Goal: Task Accomplishment & Management: Use online tool/utility

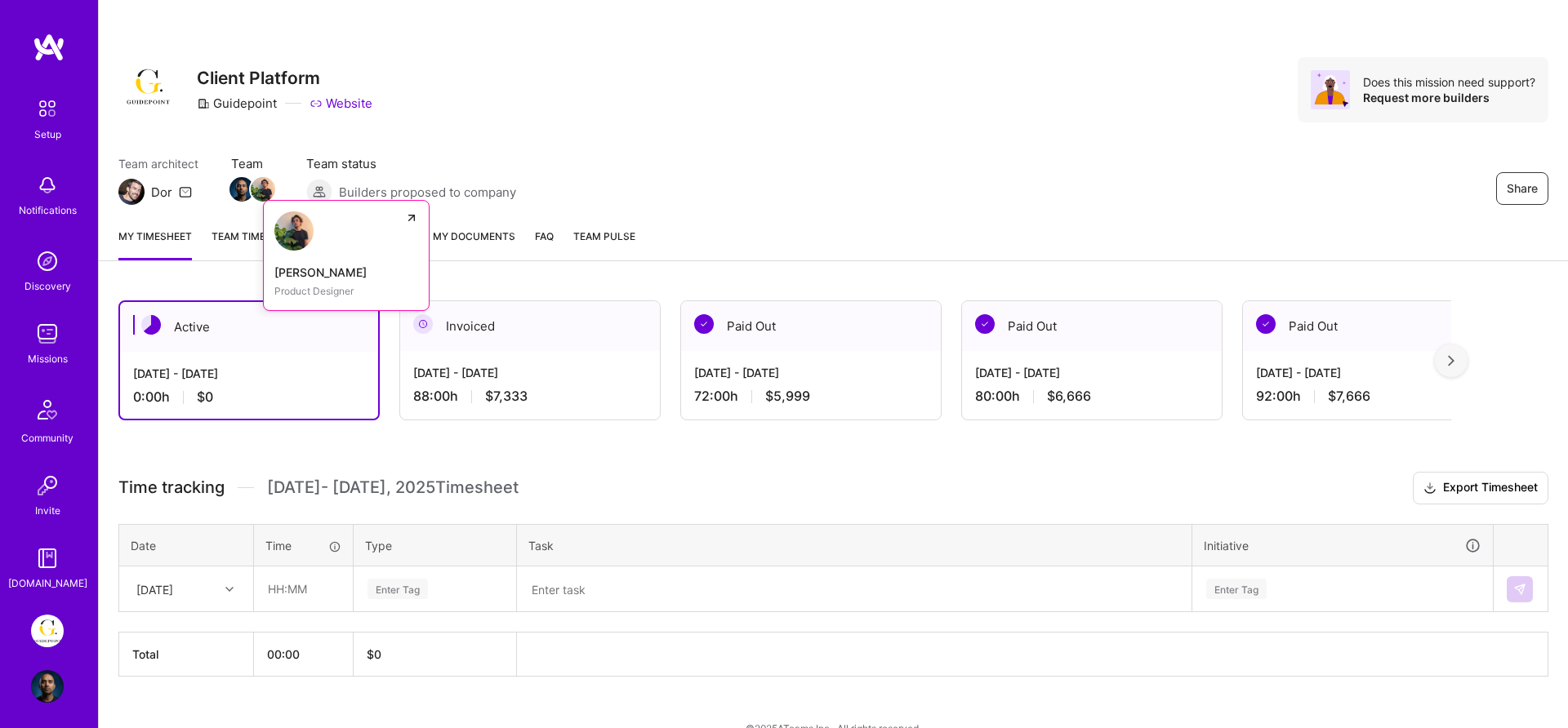
click at [258, 188] on img at bounding box center [263, 190] width 25 height 25
click at [367, 237] on link "About Mission" at bounding box center [356, 244] width 79 height 32
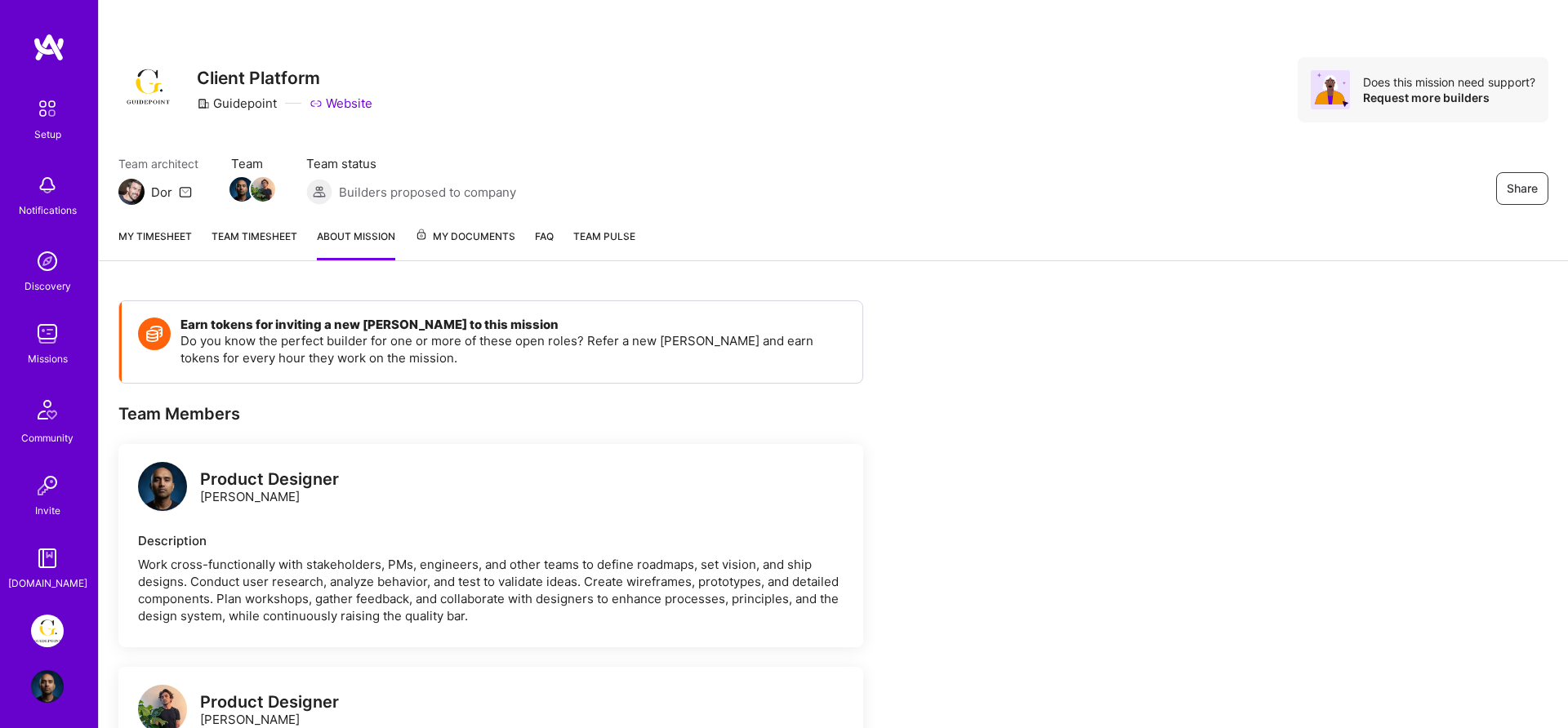
click at [477, 242] on span "My Documents" at bounding box center [464, 237] width 100 height 18
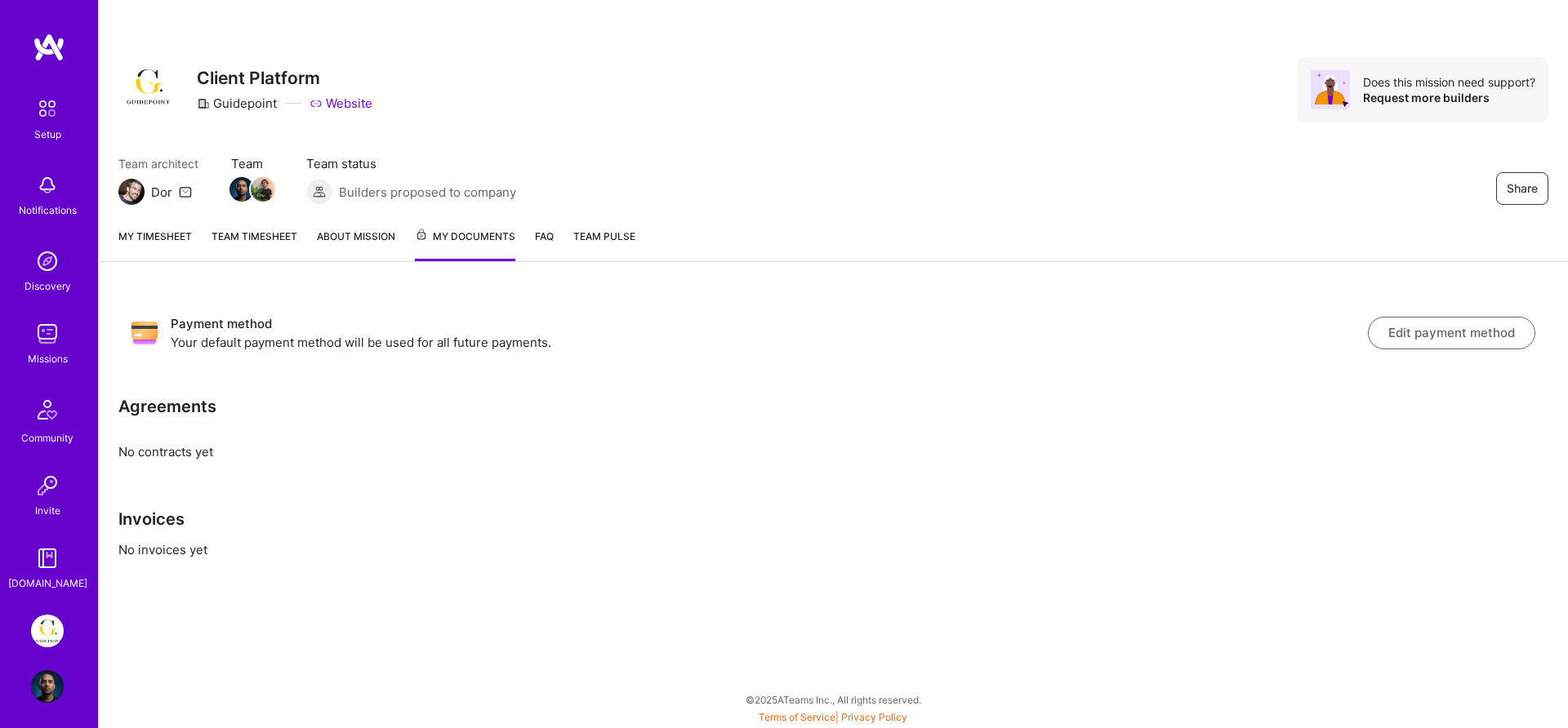
click at [556, 240] on div "My timesheet Team timesheet About Mission My Documents FAQ Team Pulse" at bounding box center [833, 238] width 1469 height 47
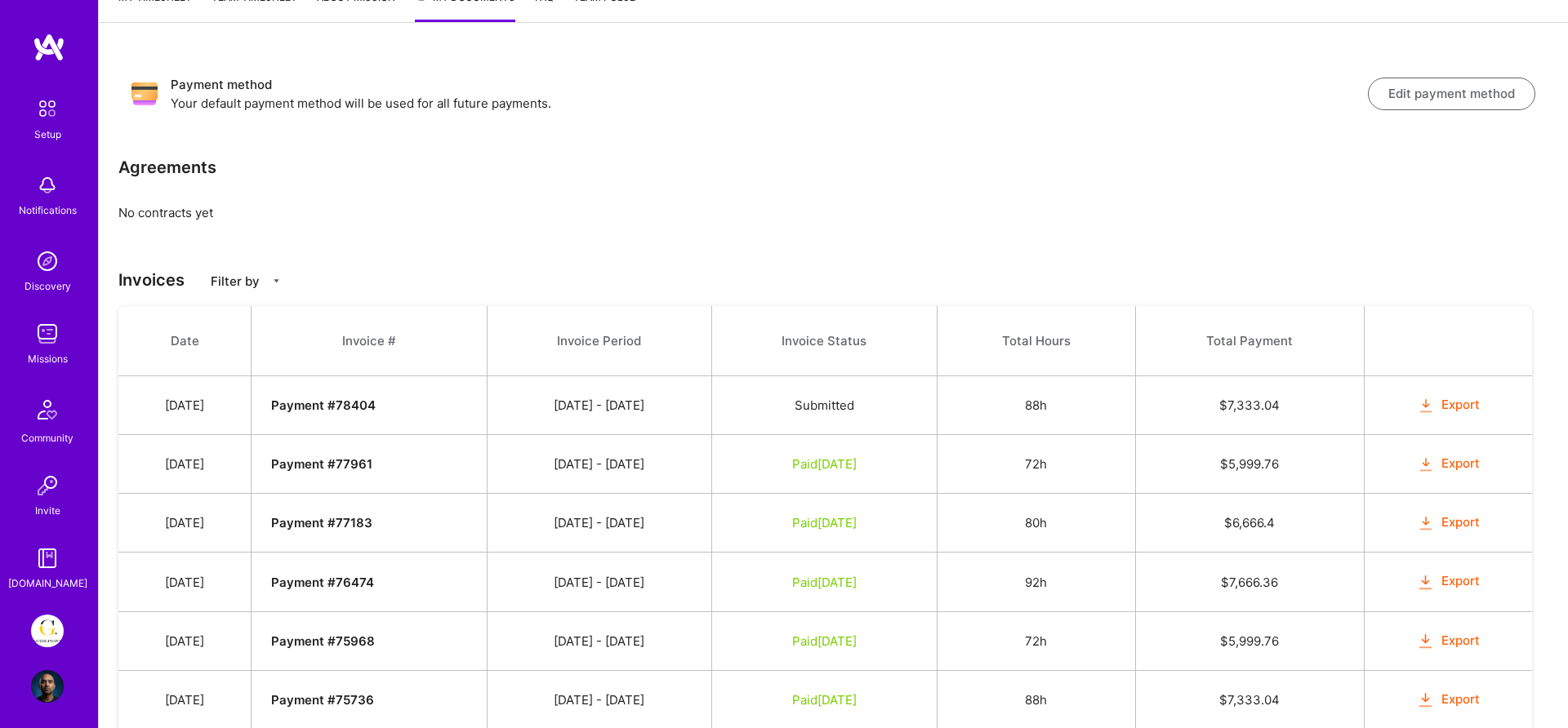
scroll to position [257, 0]
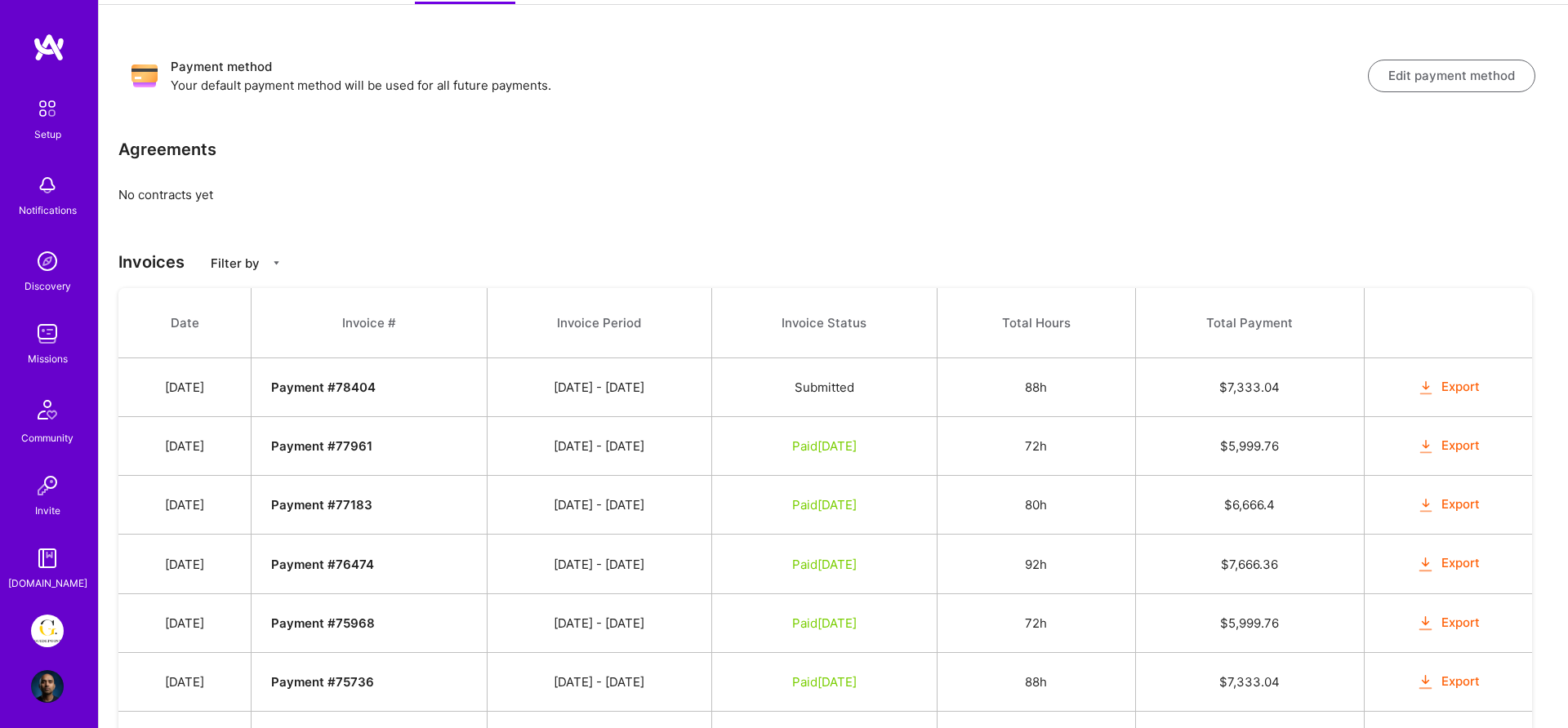
click at [227, 246] on div "Payment method Your default payment method will be used for all future payments…" at bounding box center [833, 720] width 1469 height 1390
click at [231, 270] on p "Filter by" at bounding box center [235, 263] width 49 height 17
click at [473, 236] on div "Payment method Your default payment method will be used for all future payments…" at bounding box center [833, 720] width 1469 height 1390
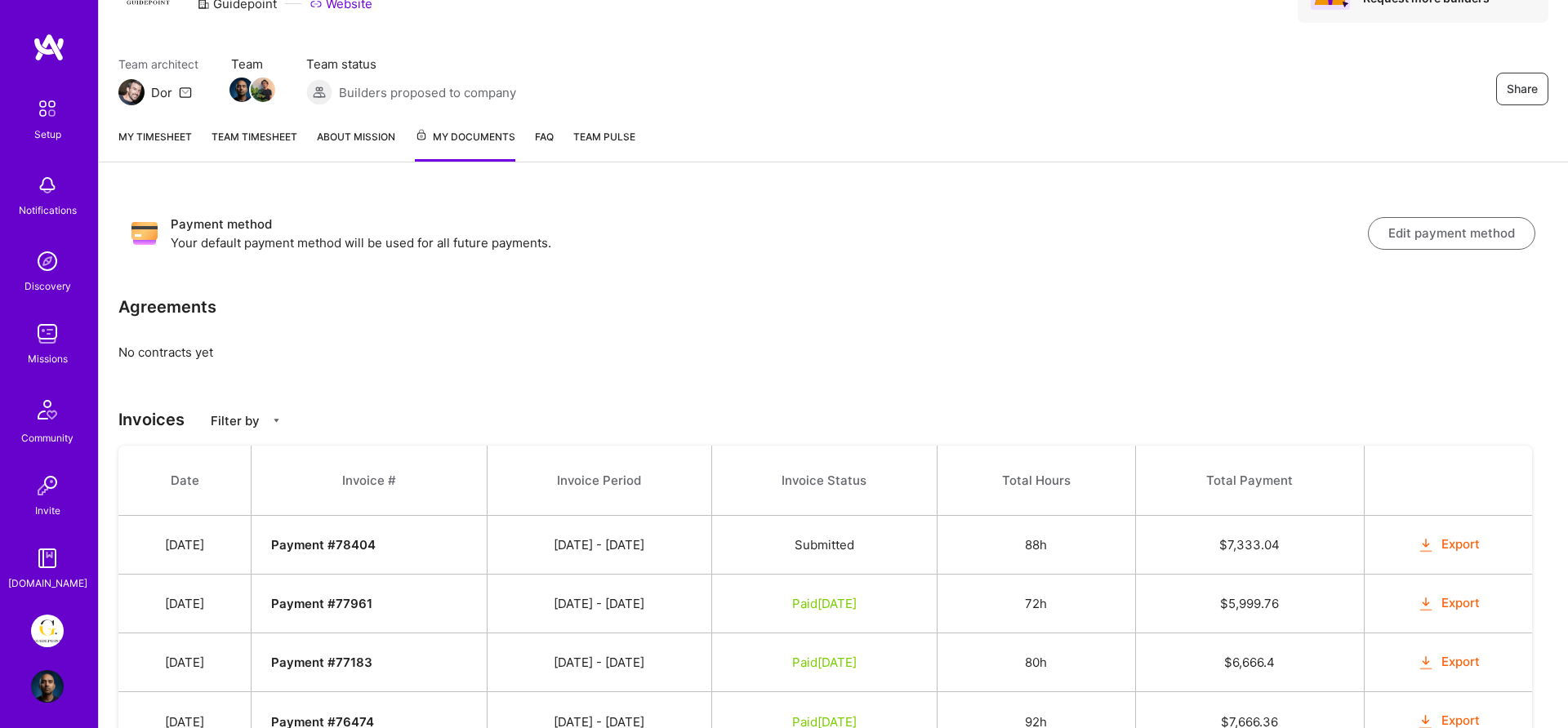
scroll to position [0, 0]
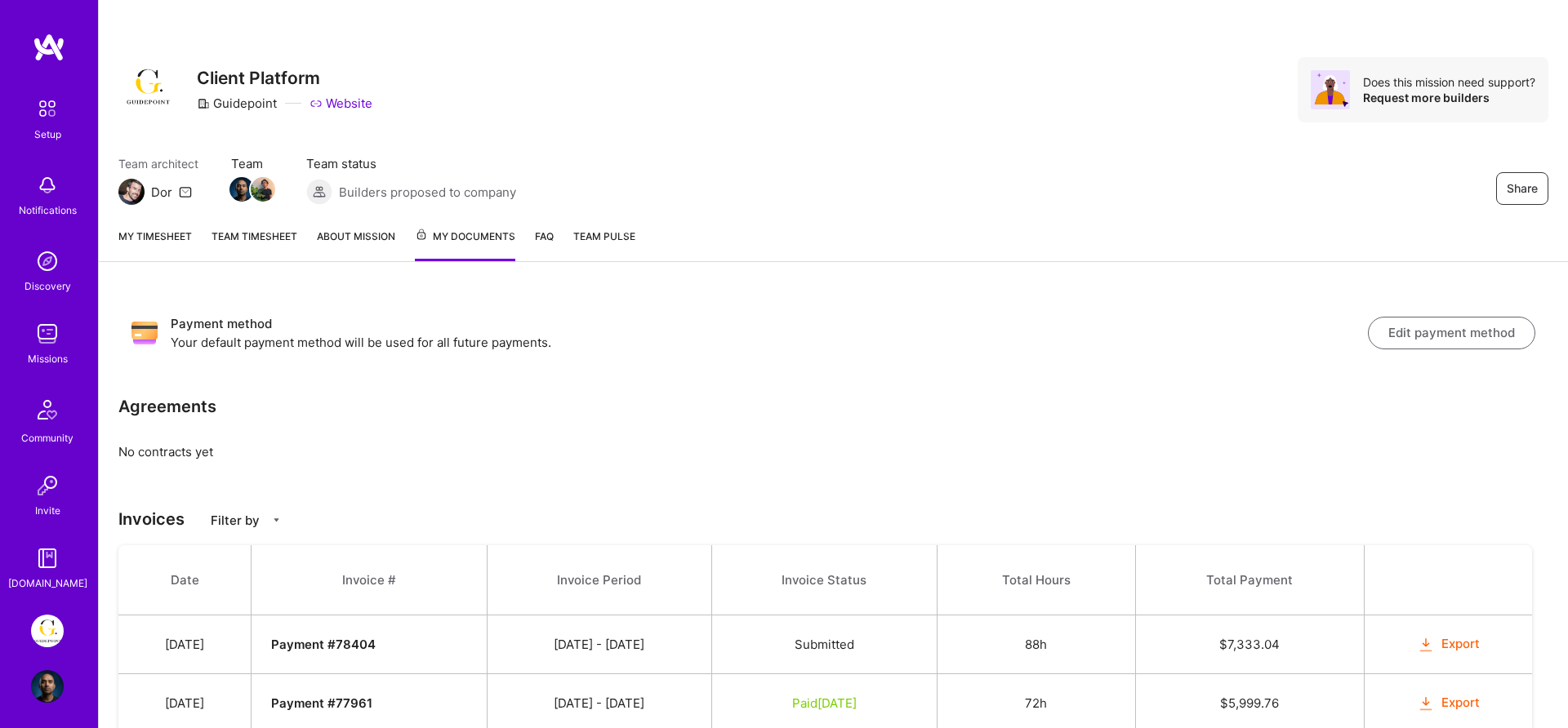
click at [227, 232] on link "Team timesheet" at bounding box center [254, 245] width 85 height 33
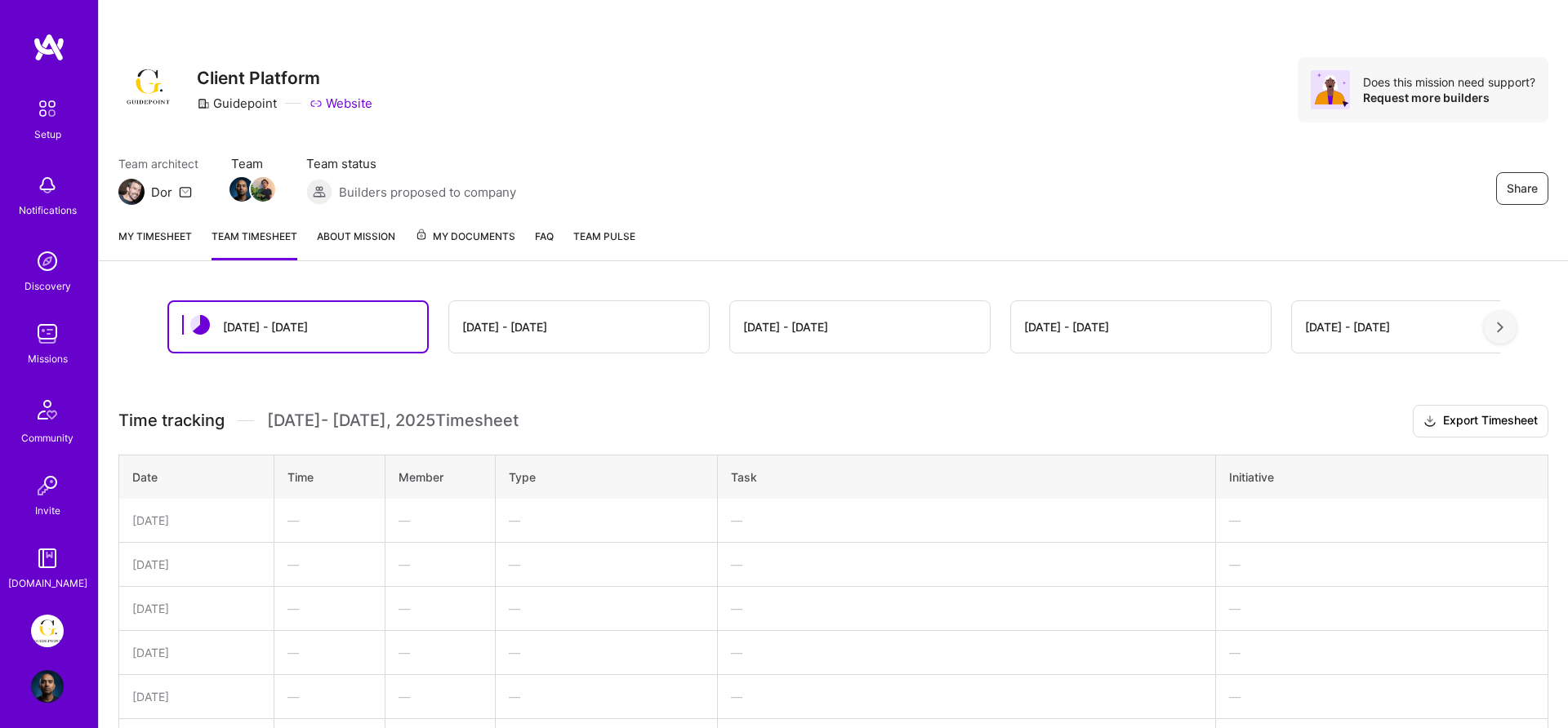
click at [159, 246] on link "My timesheet" at bounding box center [155, 244] width 74 height 32
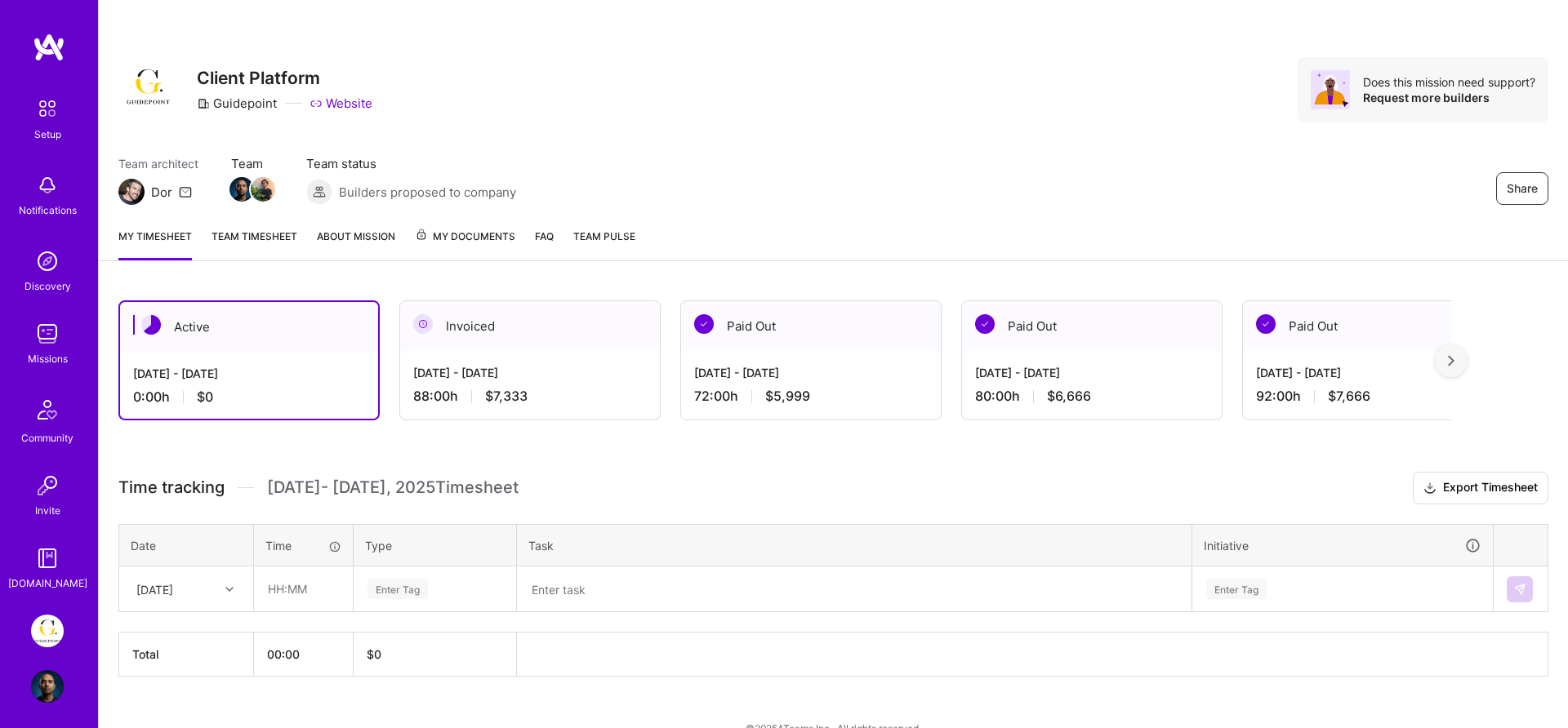
click at [220, 235] on link "Team timesheet" at bounding box center [254, 244] width 85 height 32
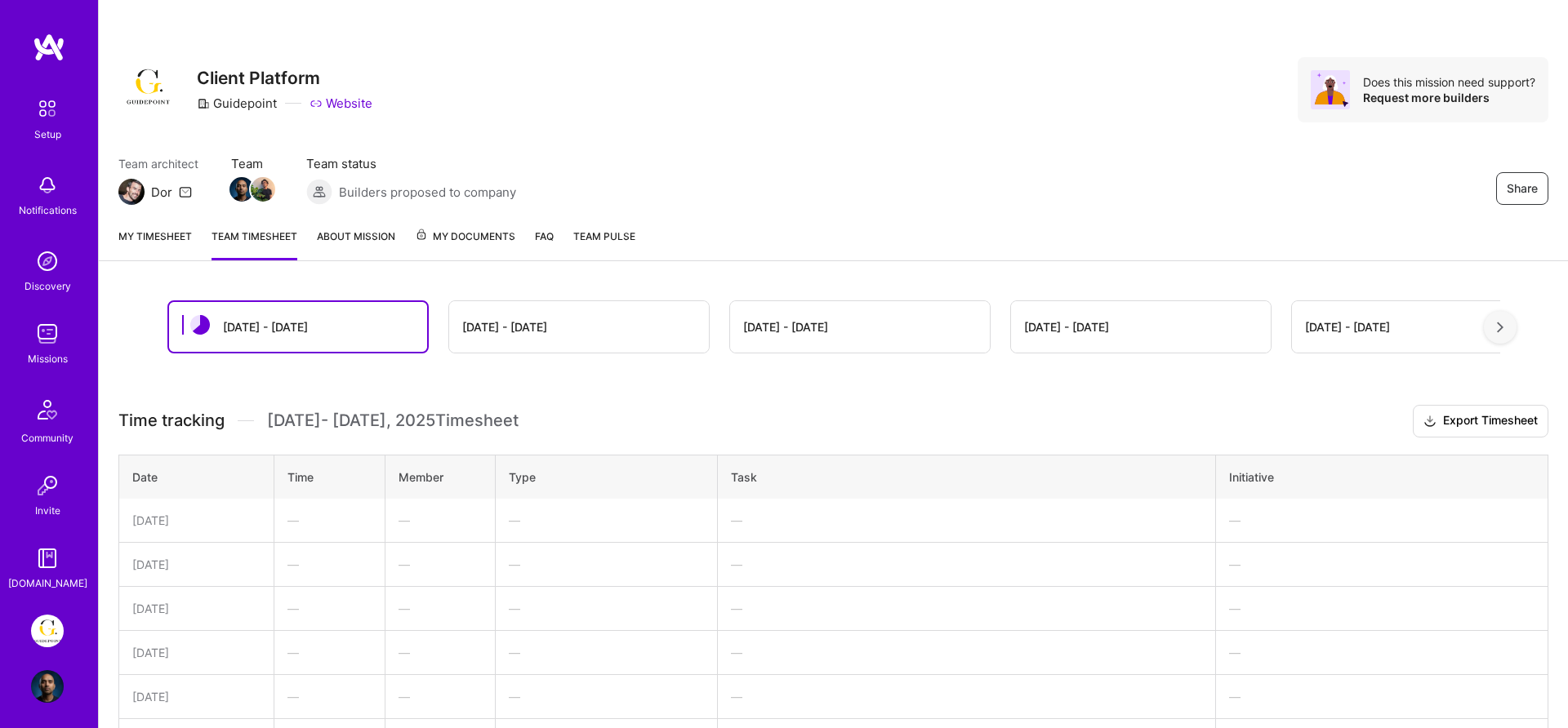
click at [480, 330] on div "[DATE] - [DATE]" at bounding box center [504, 327] width 85 height 17
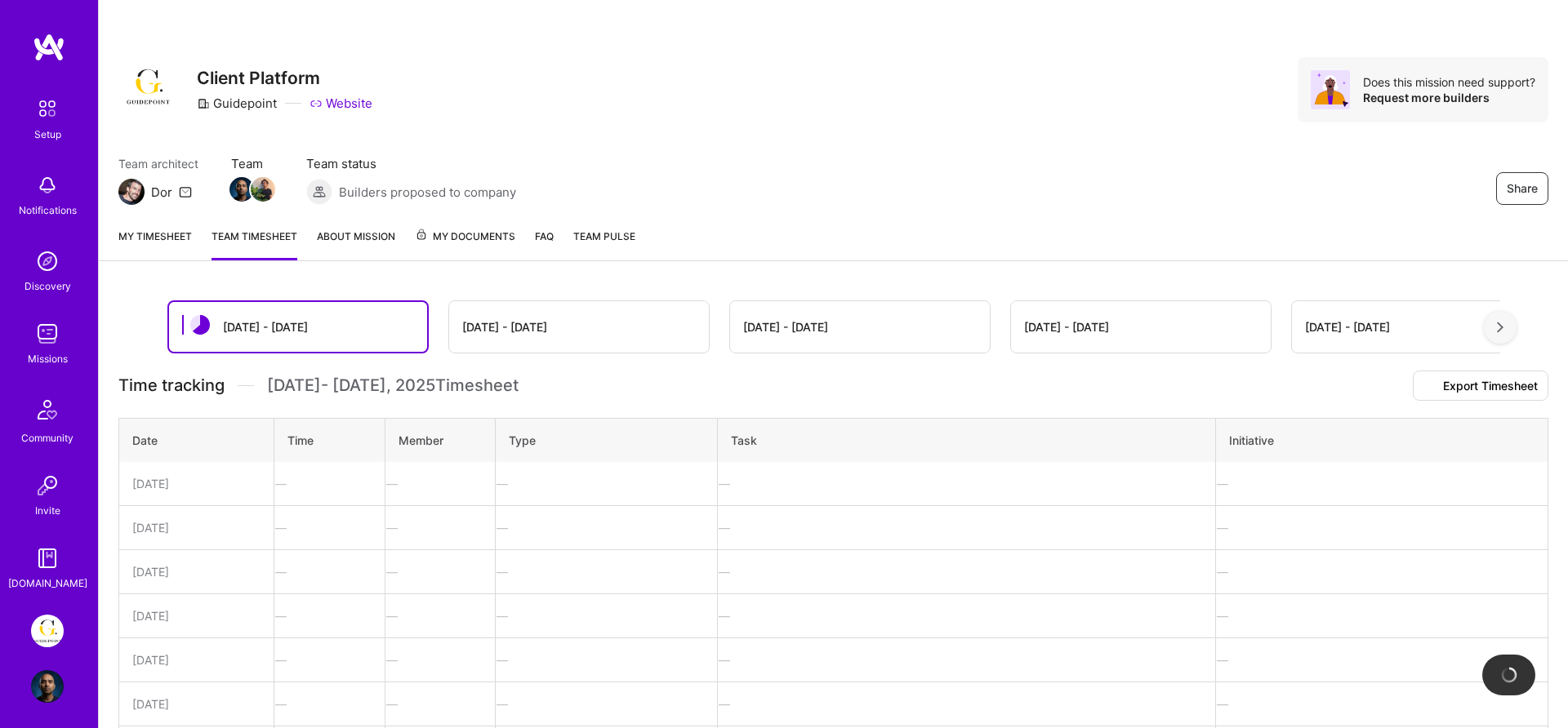
click at [508, 329] on div "[DATE] - [DATE]" at bounding box center [504, 327] width 85 height 17
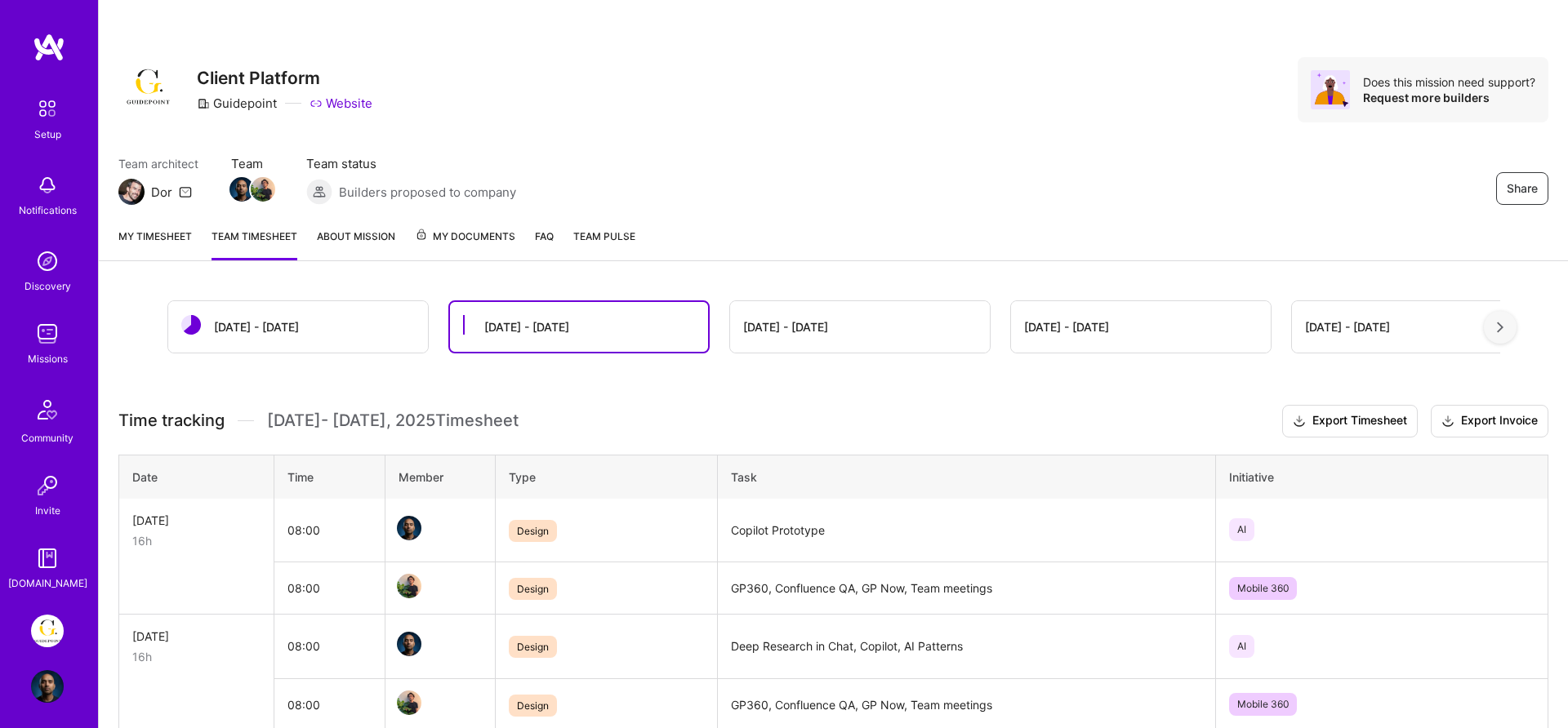
click at [317, 332] on div "[DATE] - [DATE]" at bounding box center [298, 327] width 260 height 51
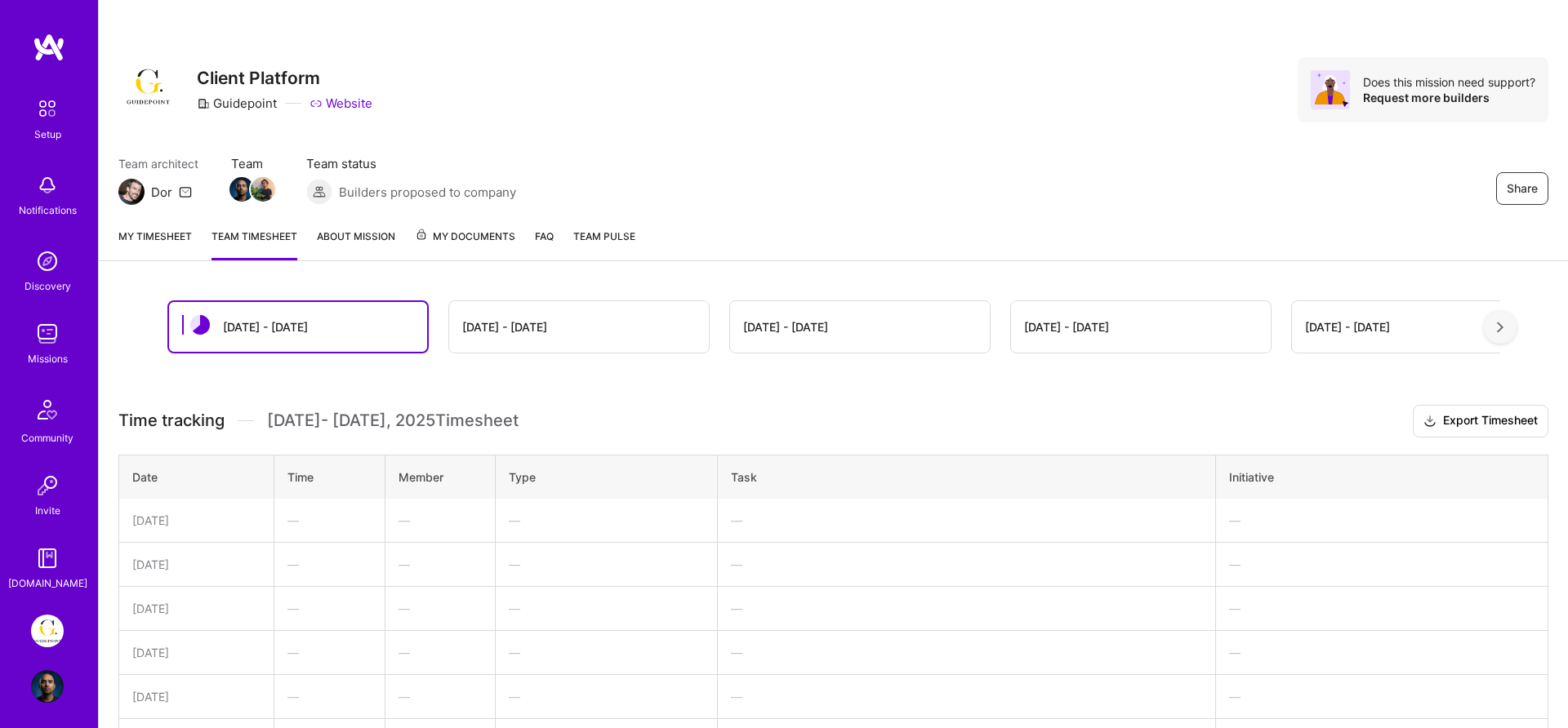
click at [290, 324] on div "[DATE] - [DATE]" at bounding box center [298, 327] width 258 height 50
click at [178, 231] on link "My timesheet" at bounding box center [155, 244] width 74 height 32
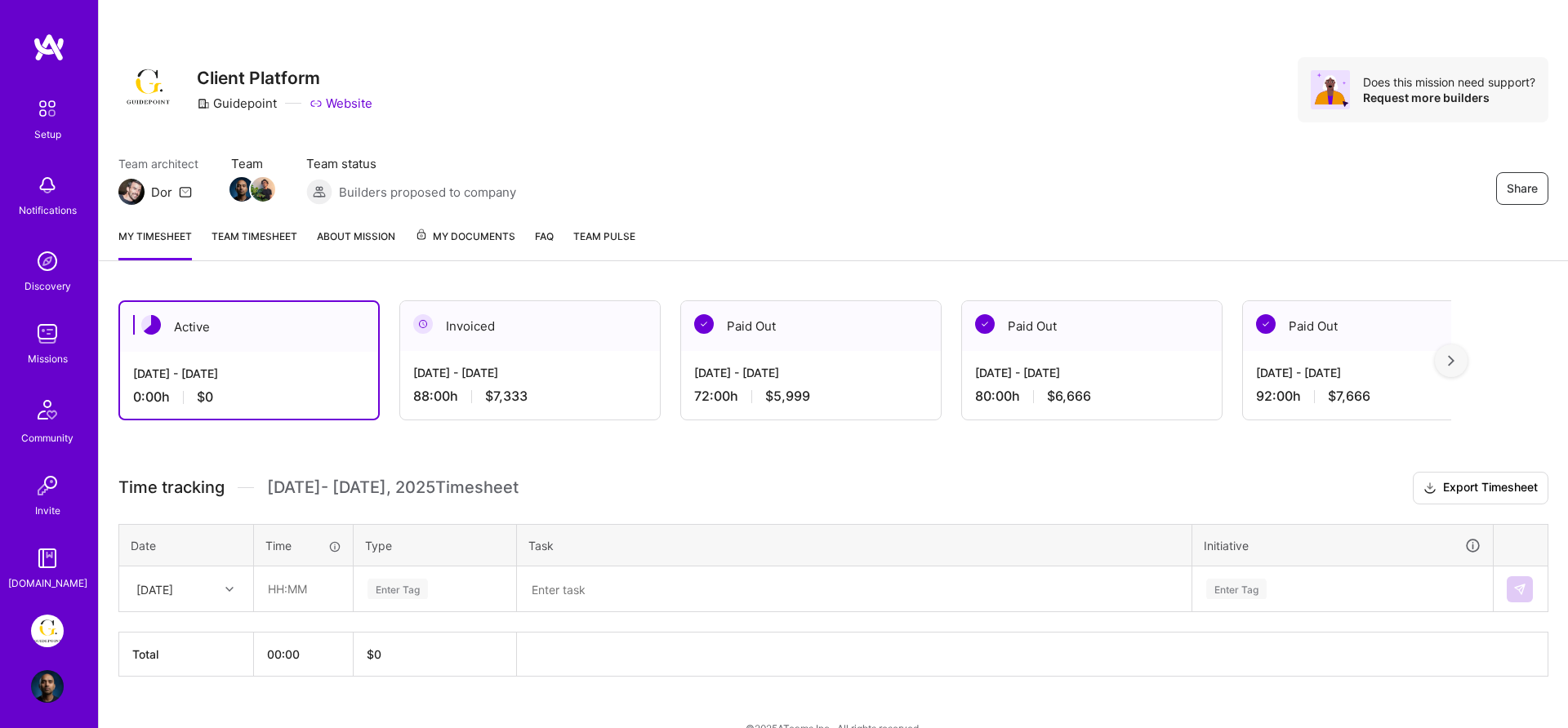
scroll to position [28, 0]
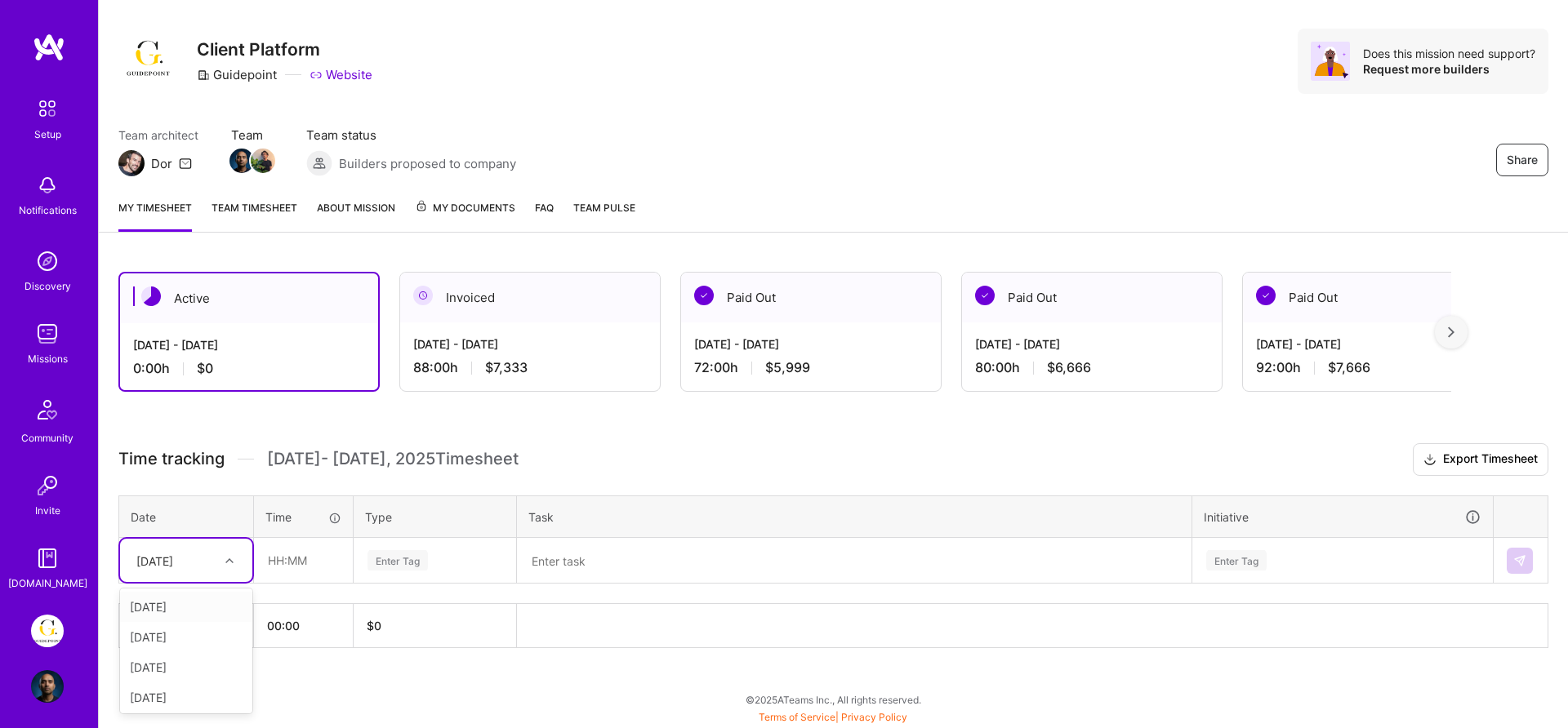
click at [209, 561] on div "[DATE]" at bounding box center [173, 561] width 90 height 27
click at [198, 598] on div "[DATE]" at bounding box center [187, 607] width 133 height 30
click at [308, 565] on input "text" at bounding box center [303, 561] width 97 height 43
type input "08:00"
click at [388, 565] on div "Enter Tag" at bounding box center [397, 561] width 61 height 26
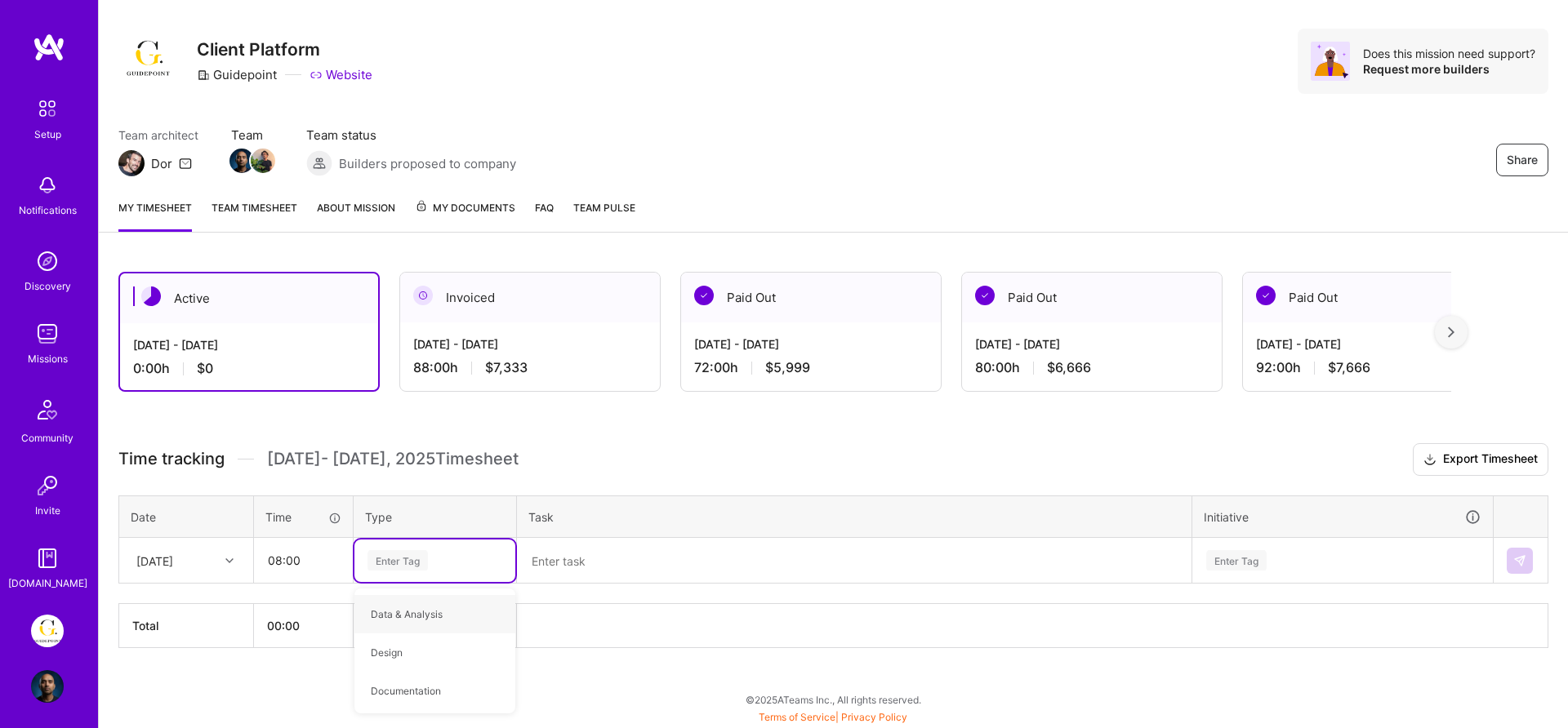
click at [667, 556] on textarea at bounding box center [854, 561] width 672 height 42
click at [1108, 189] on div "My timesheet Team timesheet About Mission My Documents FAQ Team Pulse" at bounding box center [833, 210] width 1469 height 46
